Goal: Information Seeking & Learning: Learn about a topic

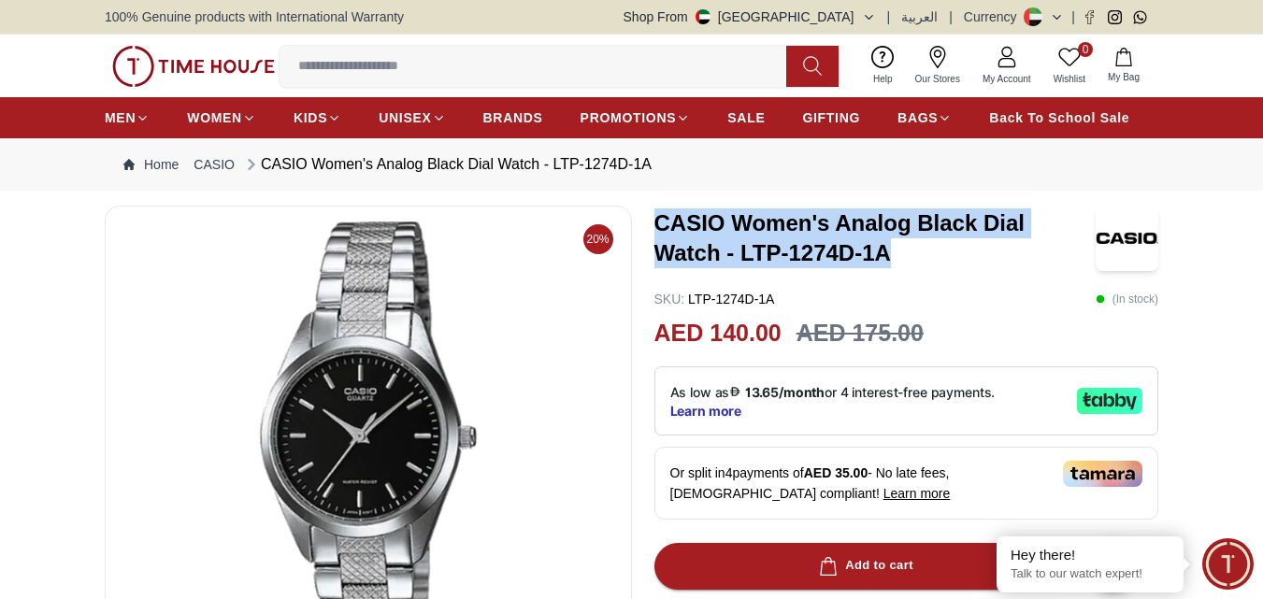
drag, startPoint x: 654, startPoint y: 224, endPoint x: 891, endPoint y: 252, distance: 239.2
click at [891, 252] on h3 "CASIO Women's Analog Black Dial Watch - LTP-1274D-1A" at bounding box center [876, 239] width 442 height 60
copy h3 "CASIO Women's Analog Black Dial Watch - LTP-1274D-1A"
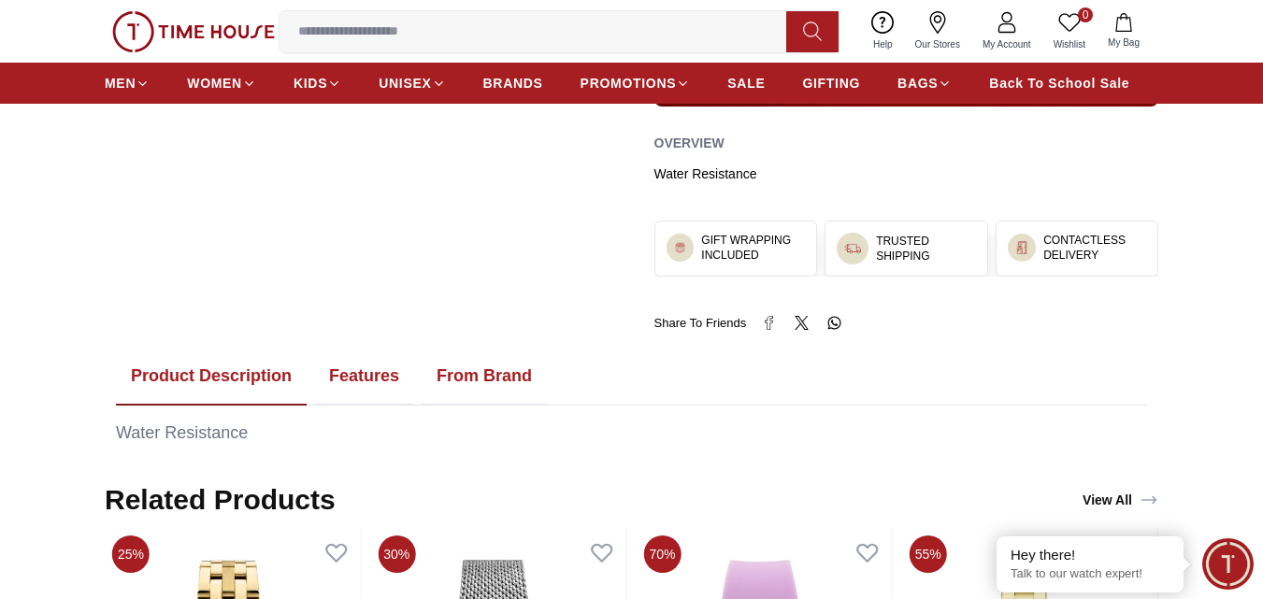
scroll to position [748, 0]
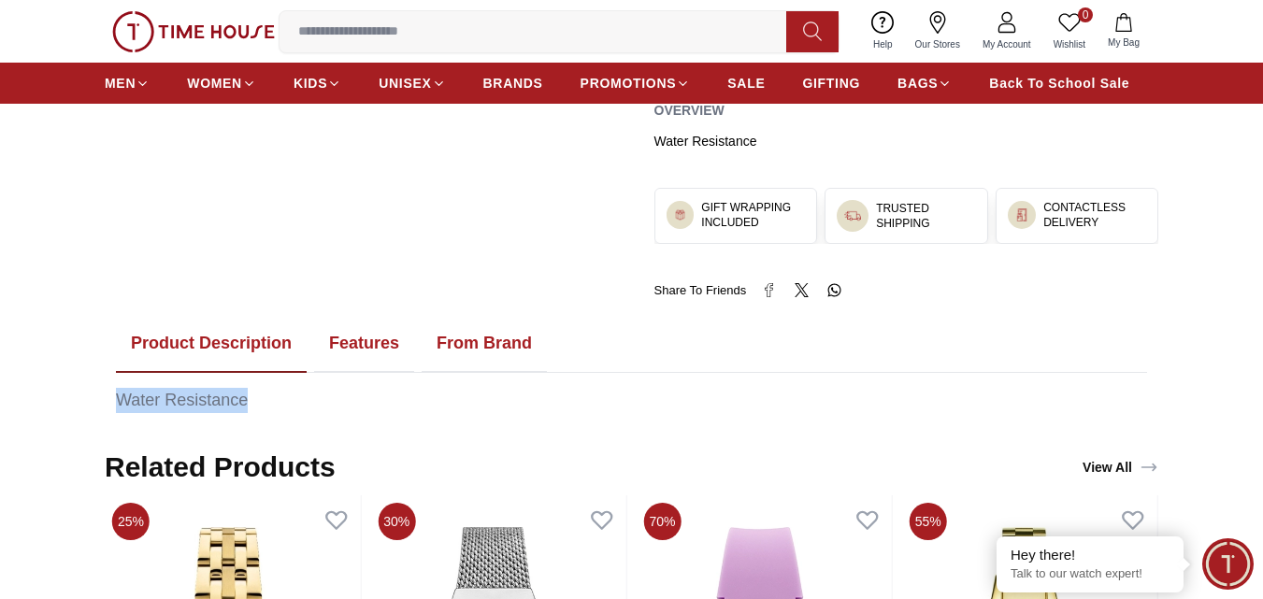
drag, startPoint x: 106, startPoint y: 393, endPoint x: 257, endPoint y: 402, distance: 151.8
click at [257, 402] on div "Product Description Features From Brand Water Resistance" at bounding box center [632, 364] width 1054 height 98
copy div "Water Resistance"
click at [351, 354] on button "Features" at bounding box center [364, 344] width 100 height 58
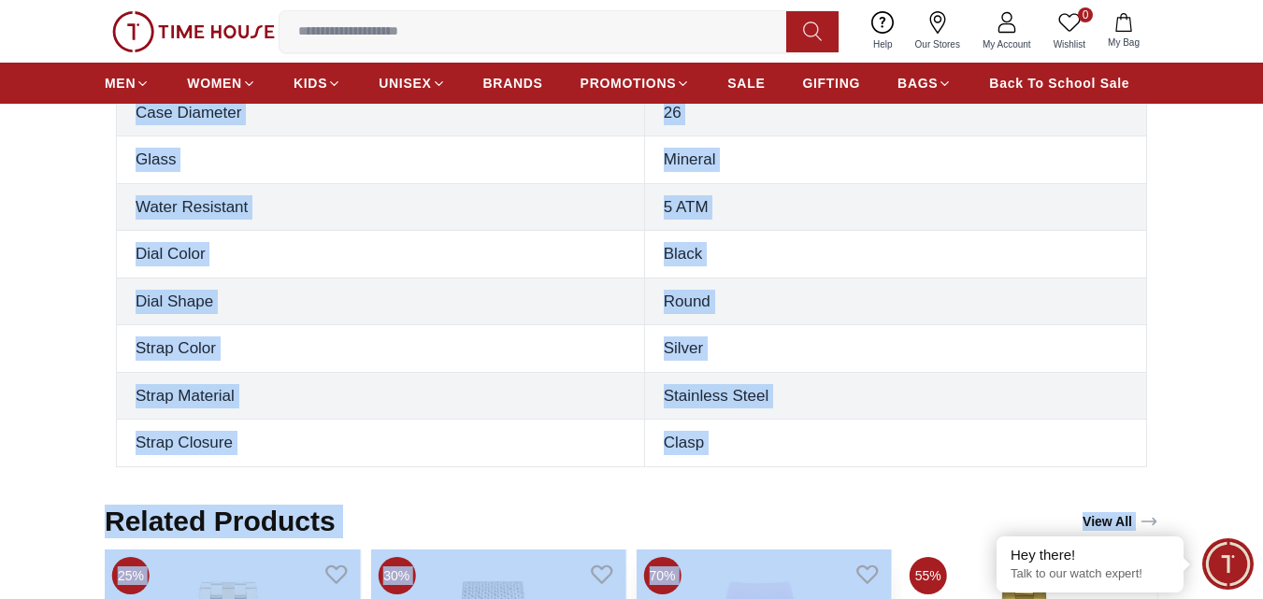
scroll to position [1336, 0]
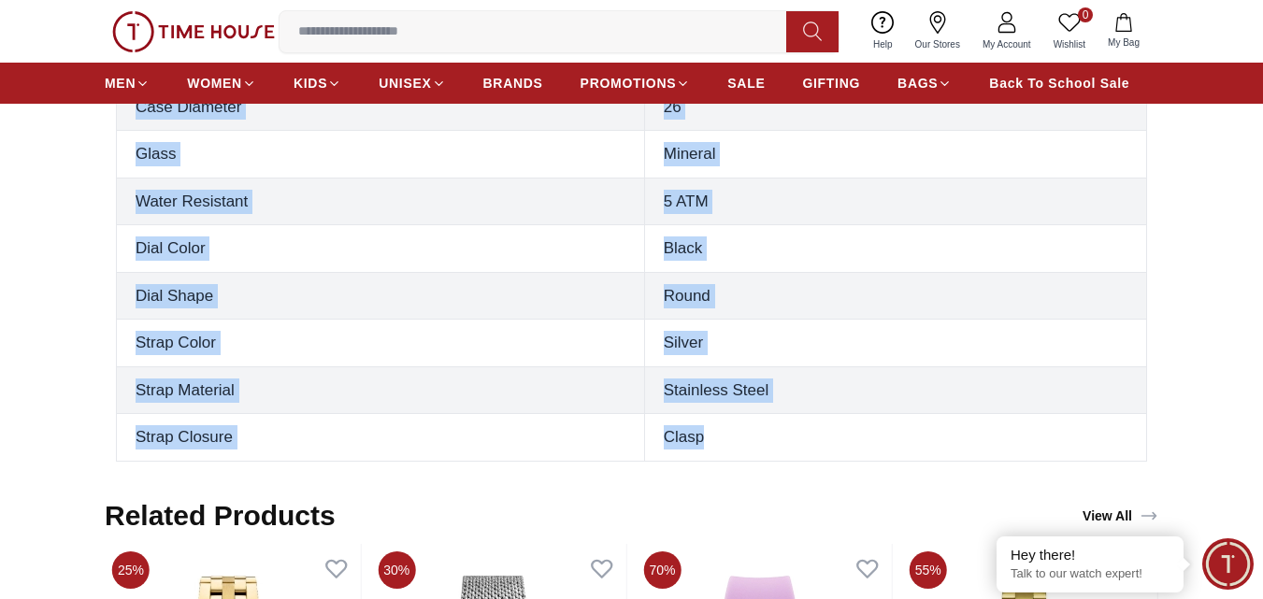
drag, startPoint x: 137, startPoint y: 223, endPoint x: 757, endPoint y: 417, distance: 650.4
click at [757, 417] on tbody "Gender [DEMOGRAPHIC_DATA] Movement Quartz Display Type Analog Warranty 1 Year C…" at bounding box center [632, 130] width 1030 height 661
copy tbody "Gender [DEMOGRAPHIC_DATA] Movement Quartz Display Type Analog Warranty 1 Year C…"
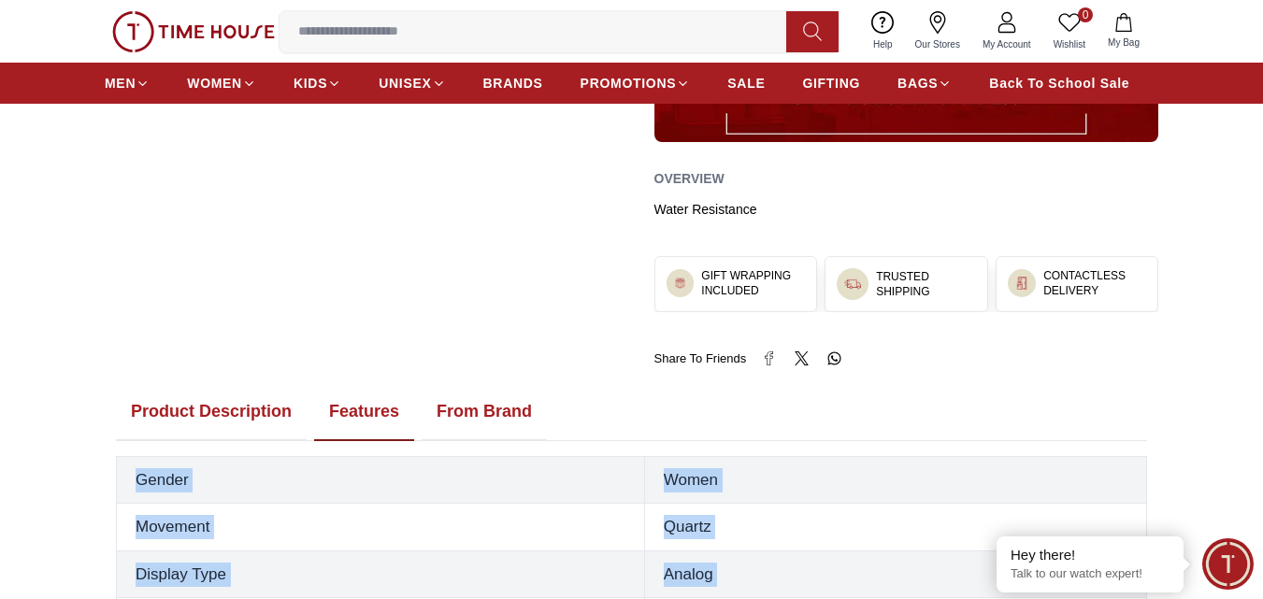
scroll to position [682, 0]
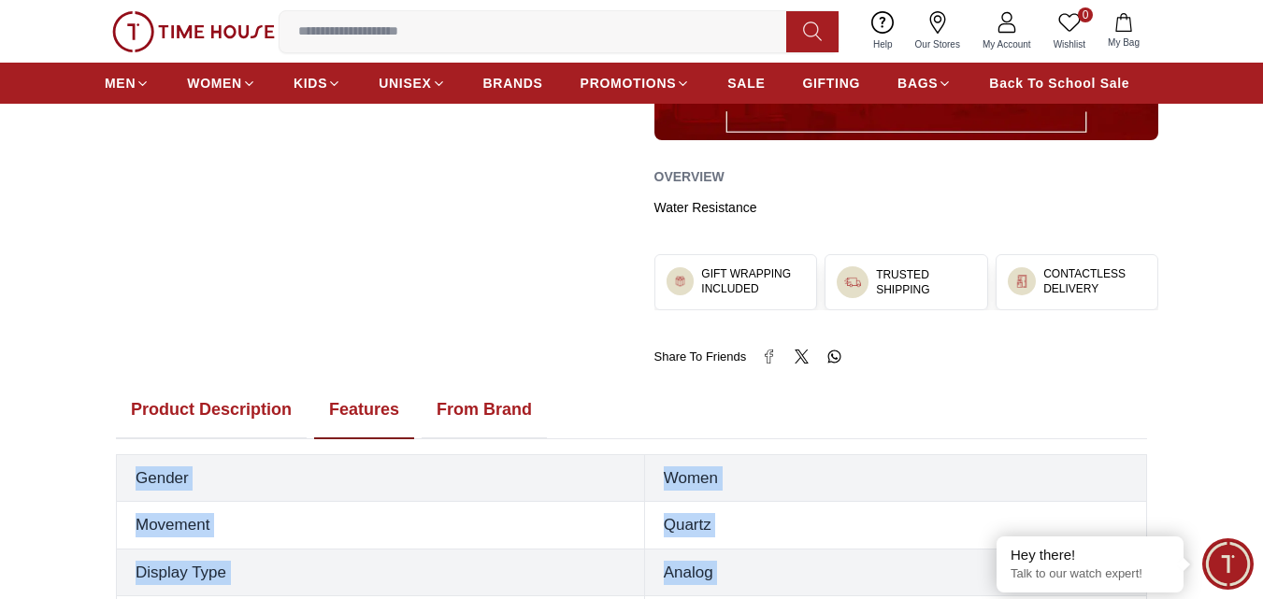
click at [476, 416] on button "From Brand" at bounding box center [484, 411] width 125 height 58
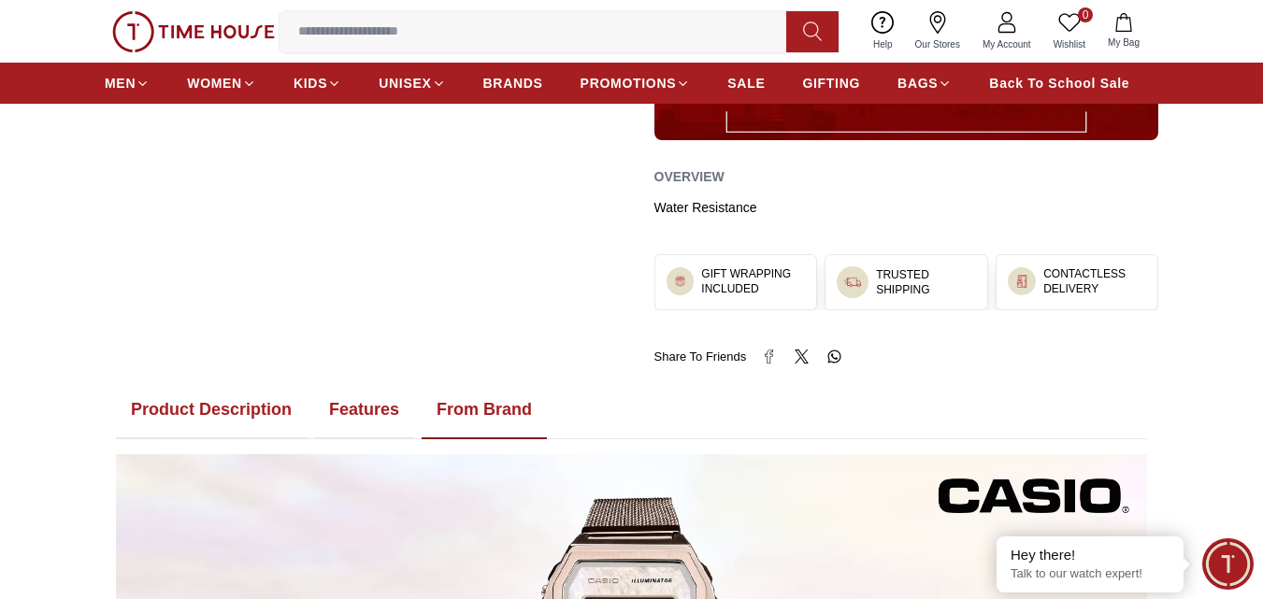
click at [179, 406] on button "Product Description" at bounding box center [211, 411] width 191 height 58
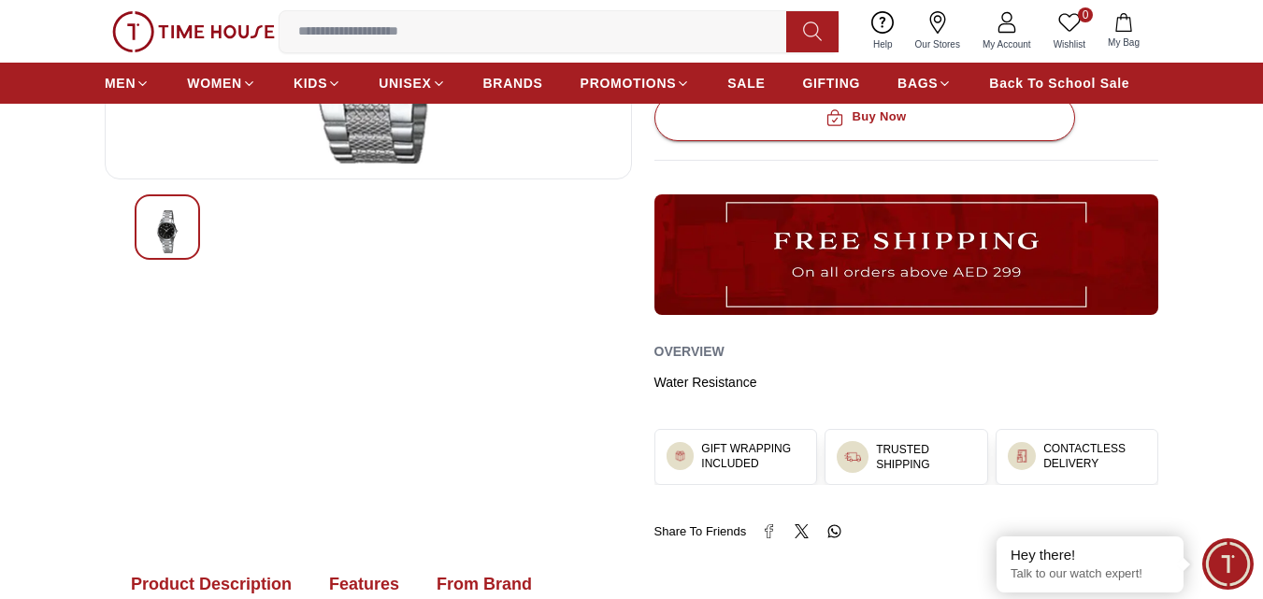
scroll to position [775, 0]
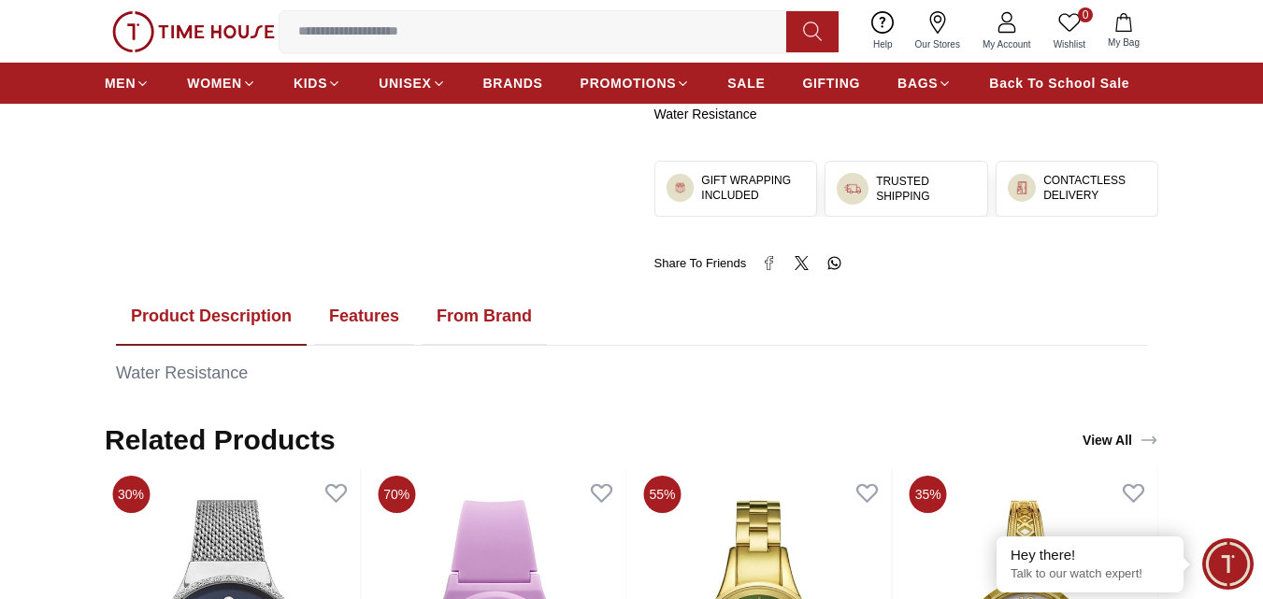
click at [514, 311] on button "From Brand" at bounding box center [484, 317] width 125 height 58
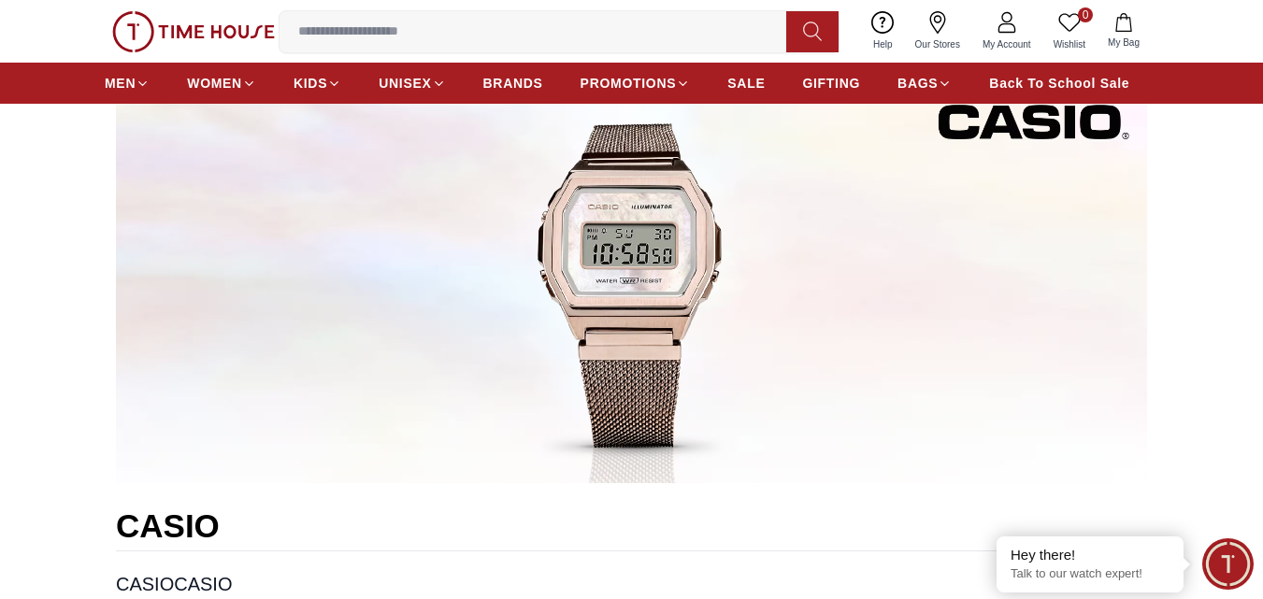
scroll to position [588, 0]
